Goal: Task Accomplishment & Management: Manage account settings

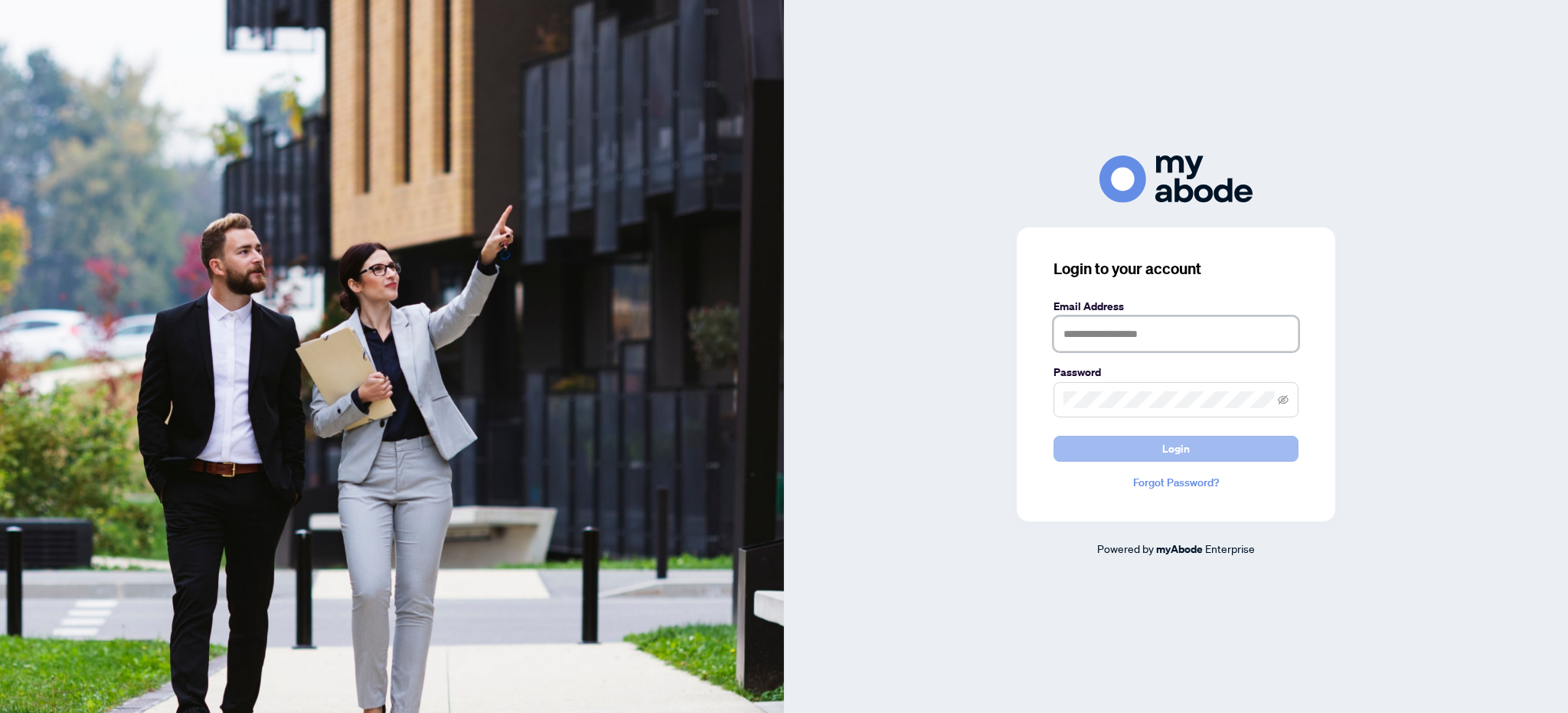
type input "**********"
click at [1164, 451] on span "Login" at bounding box center [1176, 448] width 28 height 24
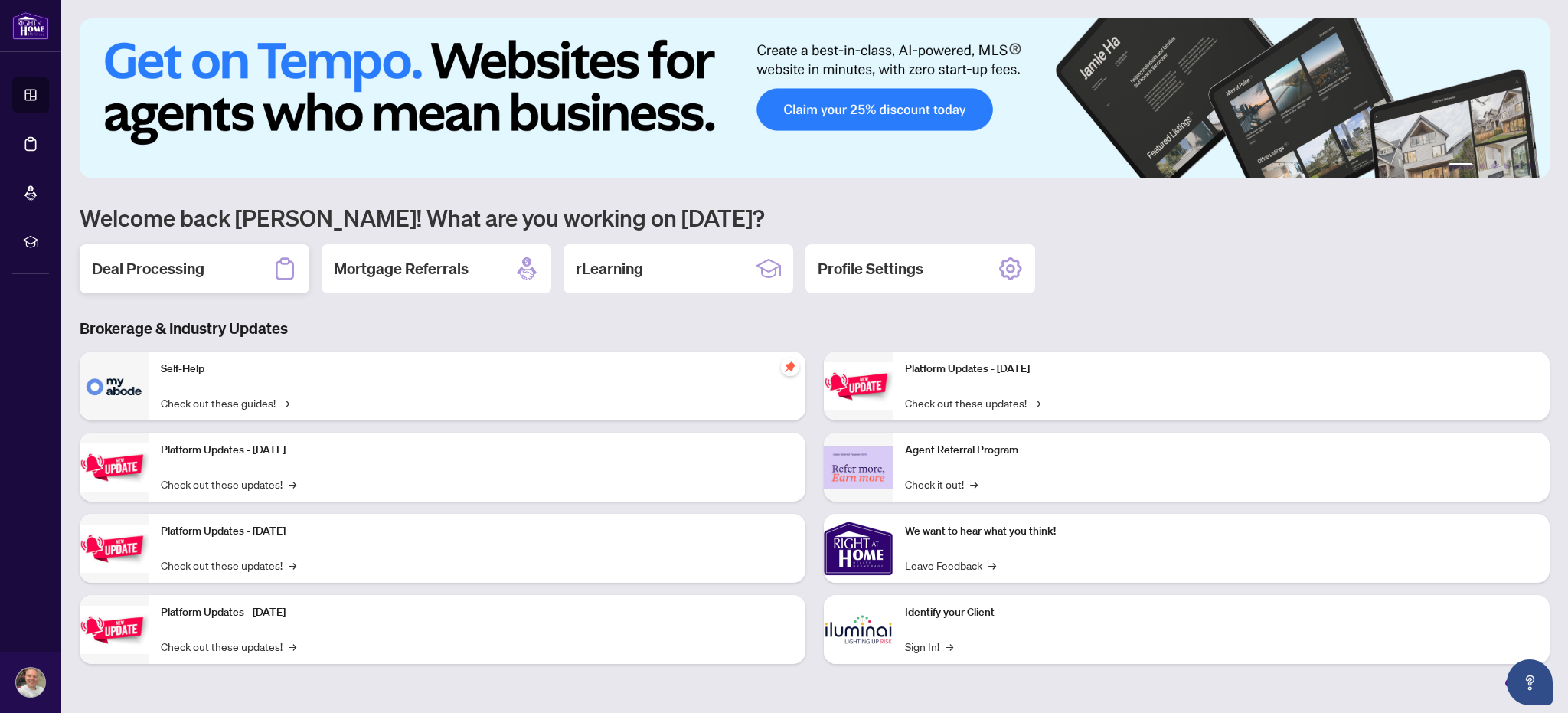
click at [190, 272] on h2 "Deal Processing" at bounding box center [148, 268] width 112 height 21
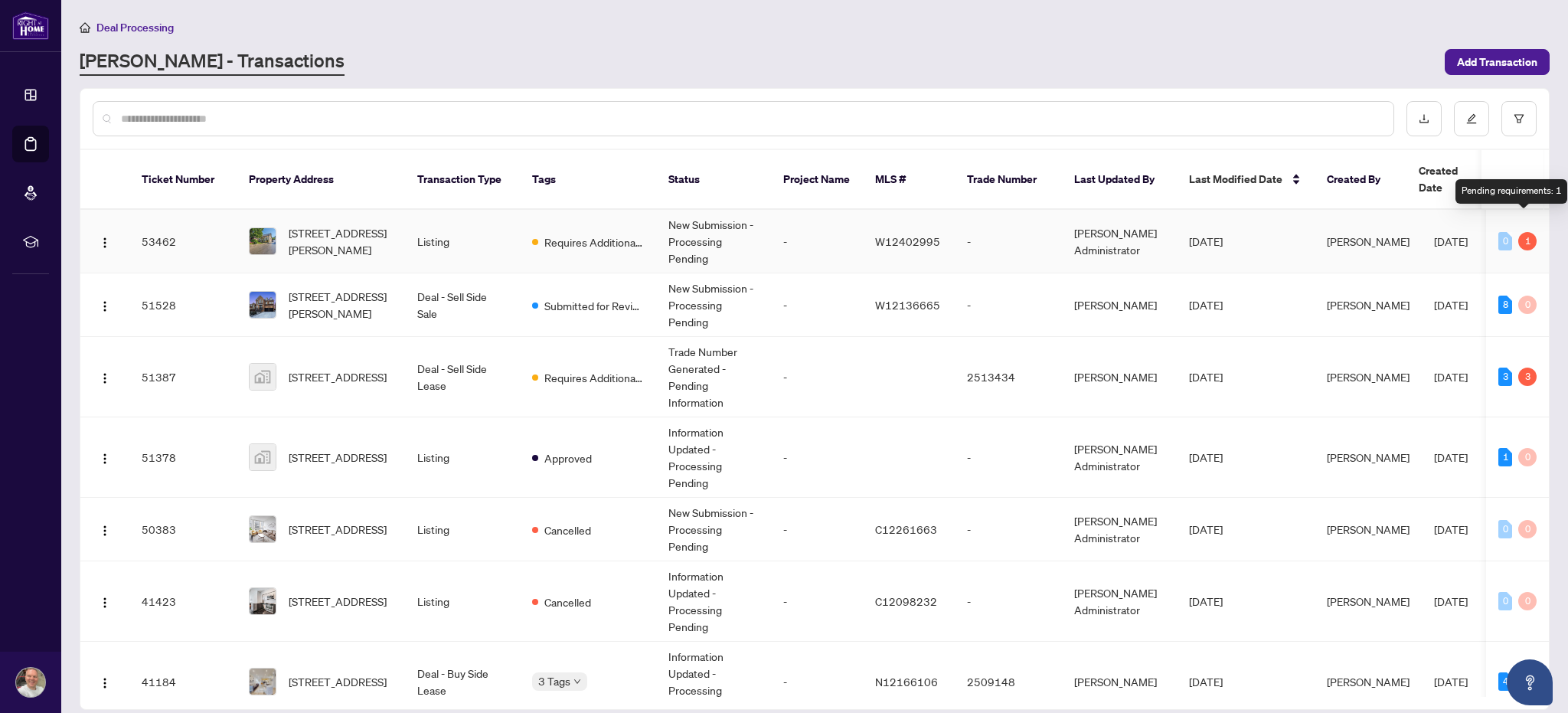
click at [1524, 232] on div "1" at bounding box center [1527, 241] width 19 height 19
click at [1507, 192] on div "Pending requirements: 1" at bounding box center [1511, 191] width 111 height 24
click at [1526, 232] on div "1" at bounding box center [1527, 241] width 19 height 19
click at [846, 228] on td "-" at bounding box center [817, 241] width 92 height 63
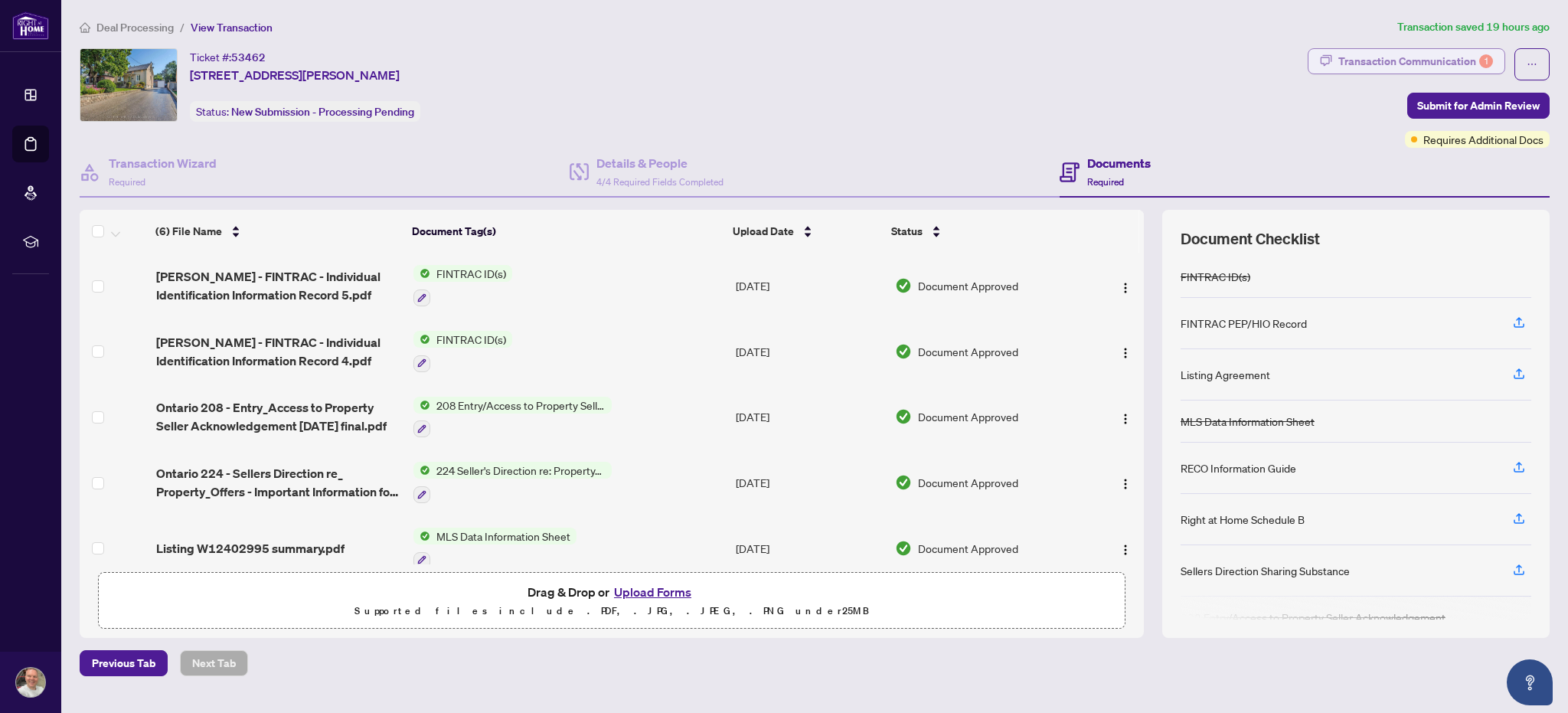
click at [1443, 62] on div "Transaction Communication 1" at bounding box center [1415, 61] width 154 height 24
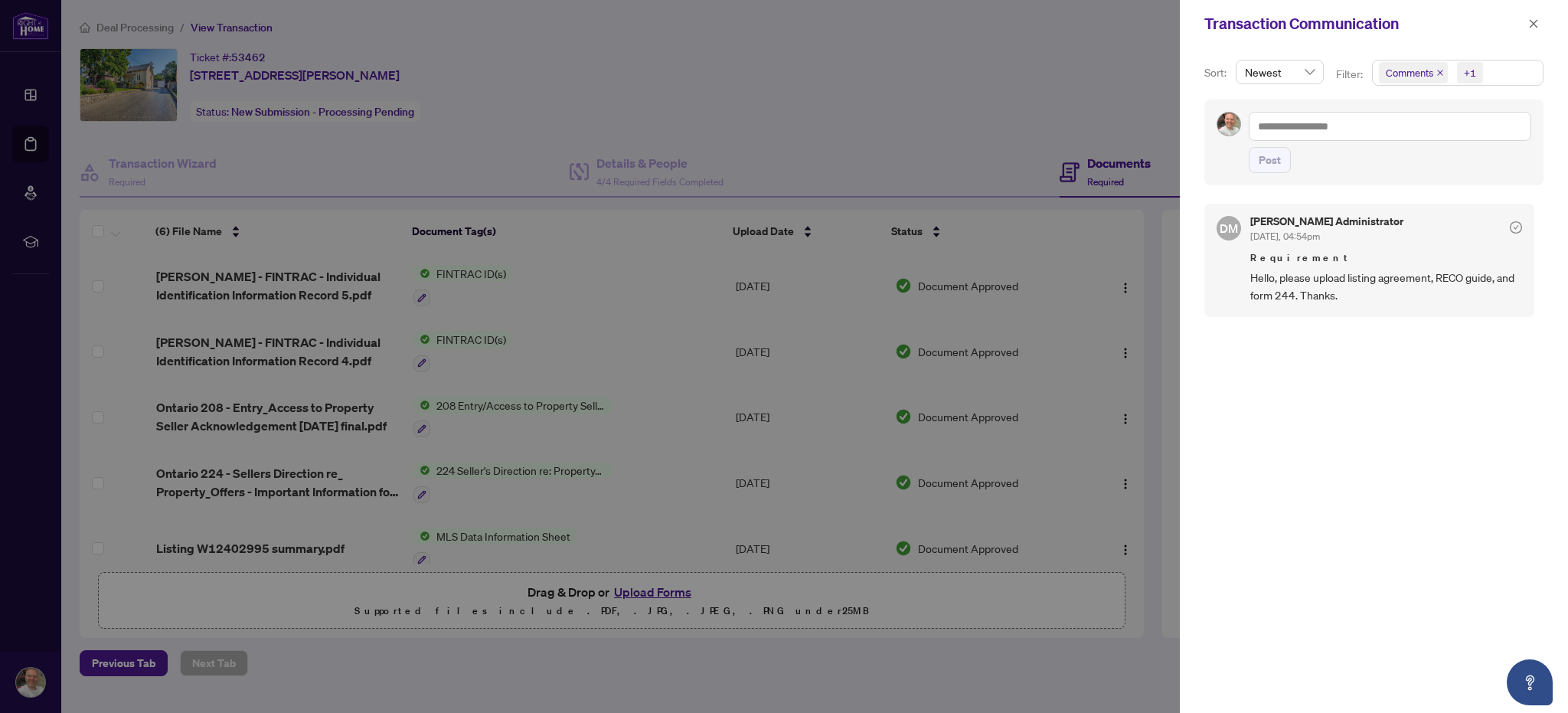
click at [657, 591] on div at bounding box center [784, 356] width 1568 height 713
click at [824, 366] on div at bounding box center [784, 356] width 1568 height 713
click at [1531, 24] on icon "close" at bounding box center [1533, 24] width 11 height 11
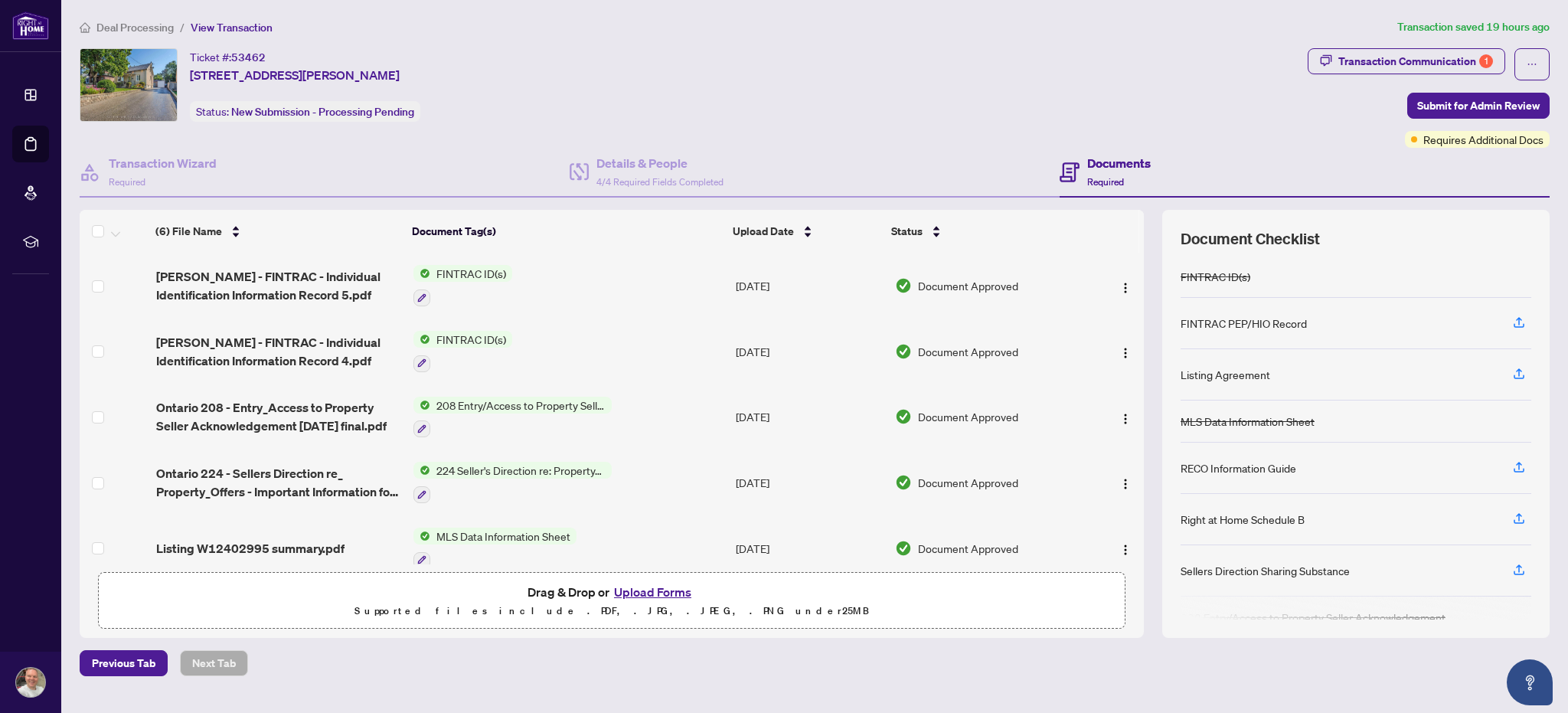
scroll to position [80, 0]
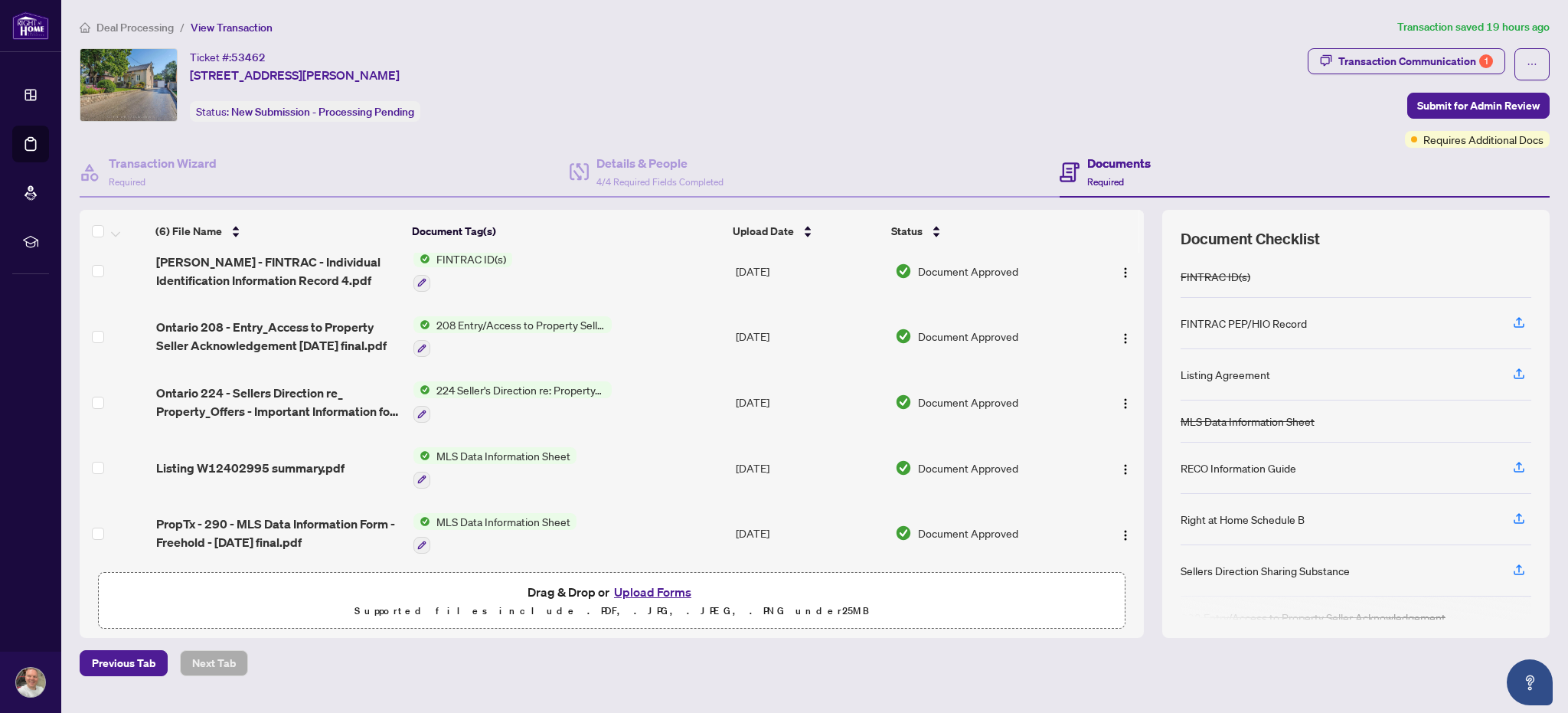
click at [666, 590] on button "Upload Forms" at bounding box center [652, 592] width 87 height 20
